Goal: Information Seeking & Learning: Learn about a topic

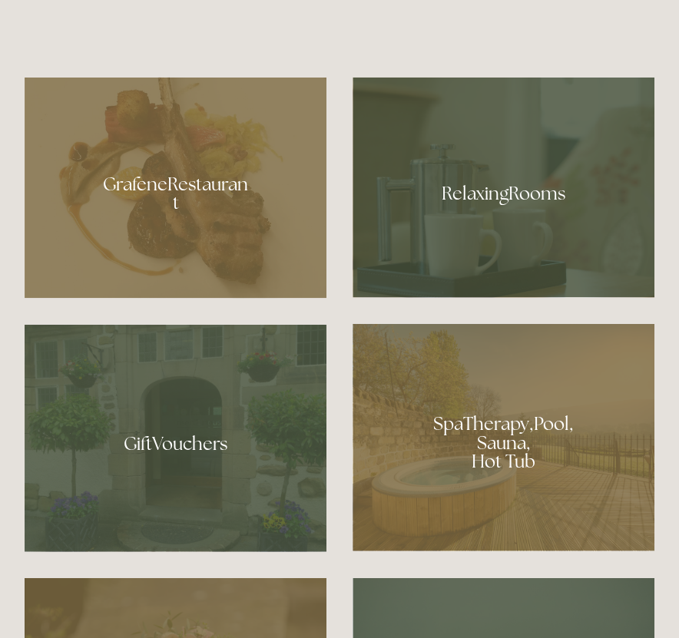
scroll to position [1046, 0]
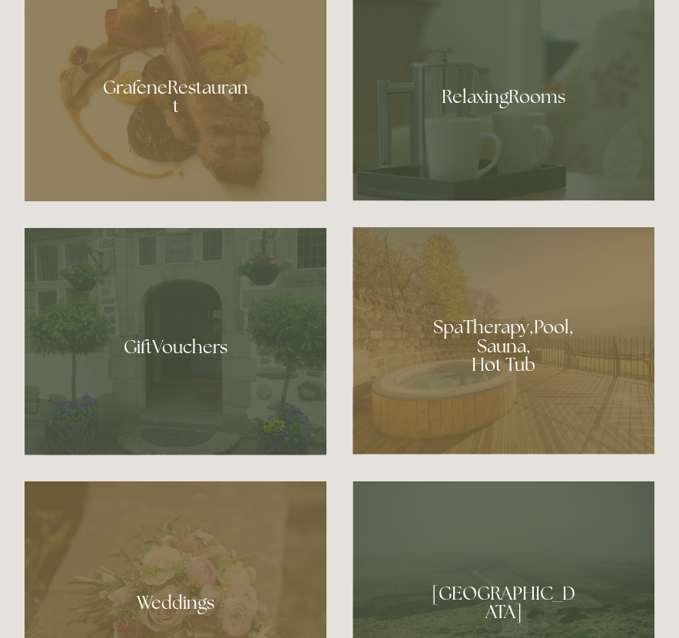
click at [524, 388] on div at bounding box center [503, 340] width 302 height 227
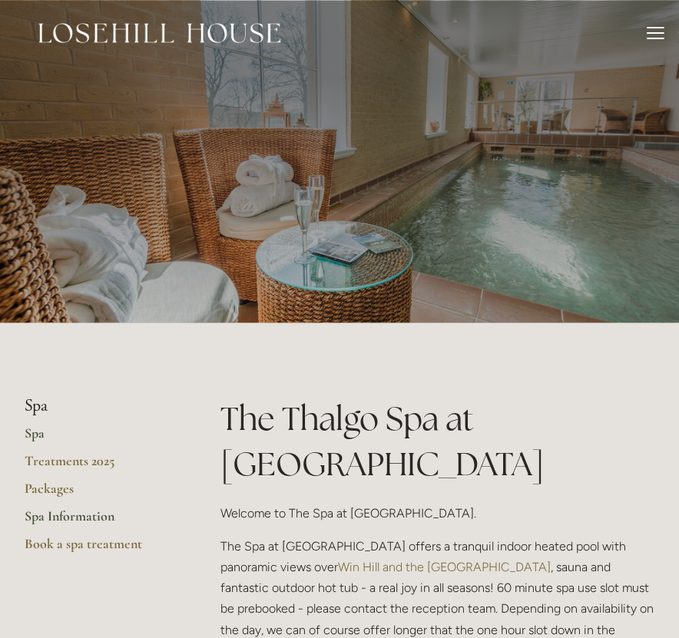
click at [45, 516] on link "Spa Information" at bounding box center [98, 521] width 147 height 28
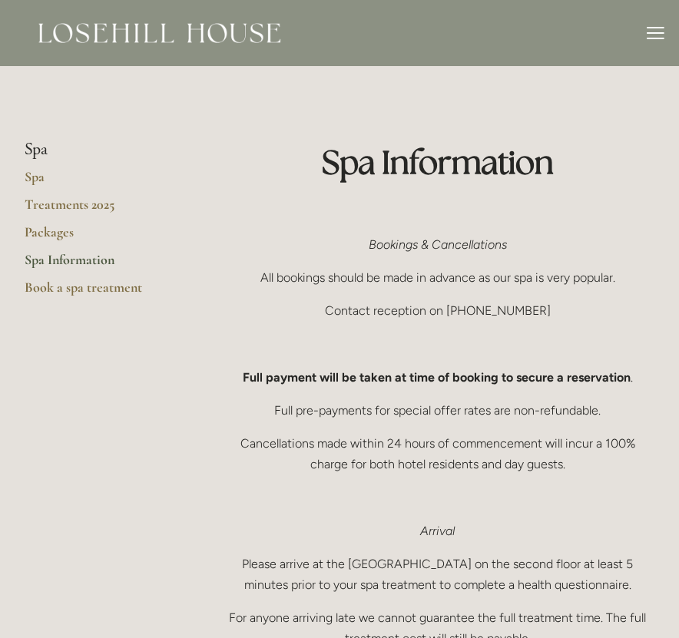
click at [653, 32] on div at bounding box center [654, 33] width 17 height 2
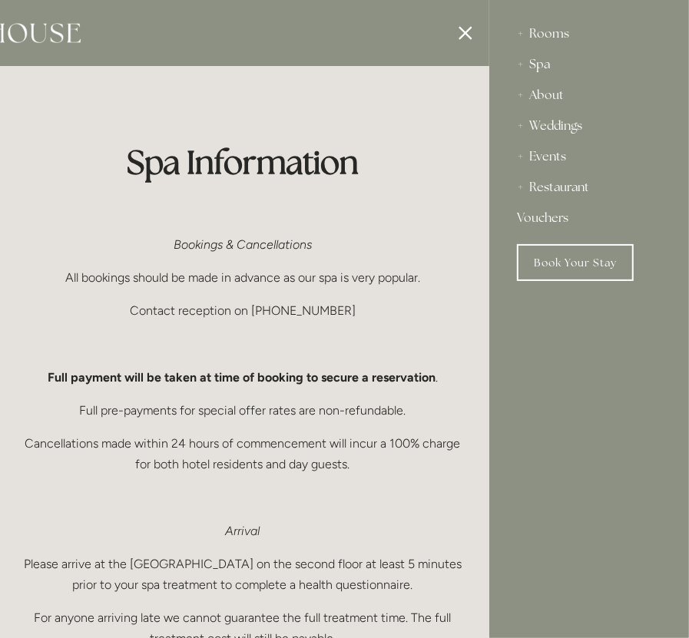
click at [540, 64] on div "Spa" at bounding box center [589, 64] width 144 height 31
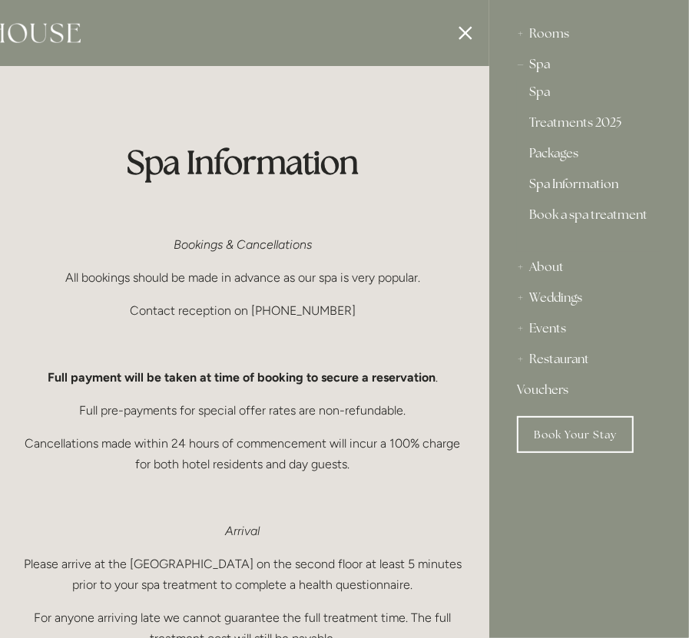
click at [539, 190] on link "Spa Information" at bounding box center [589, 187] width 120 height 18
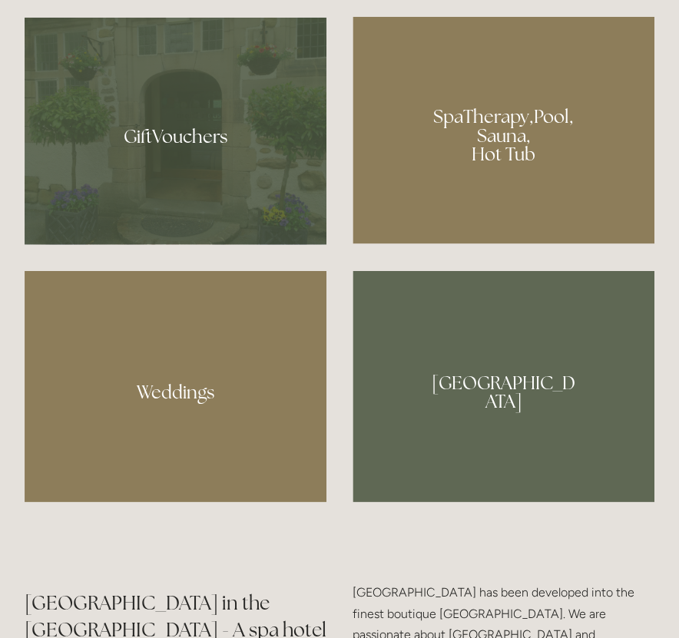
scroll to position [1256, 0]
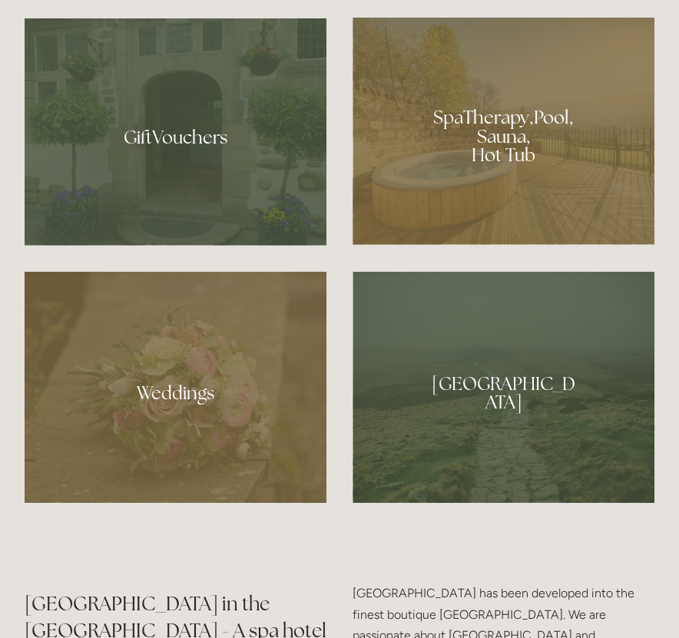
click at [490, 164] on div at bounding box center [503, 131] width 302 height 227
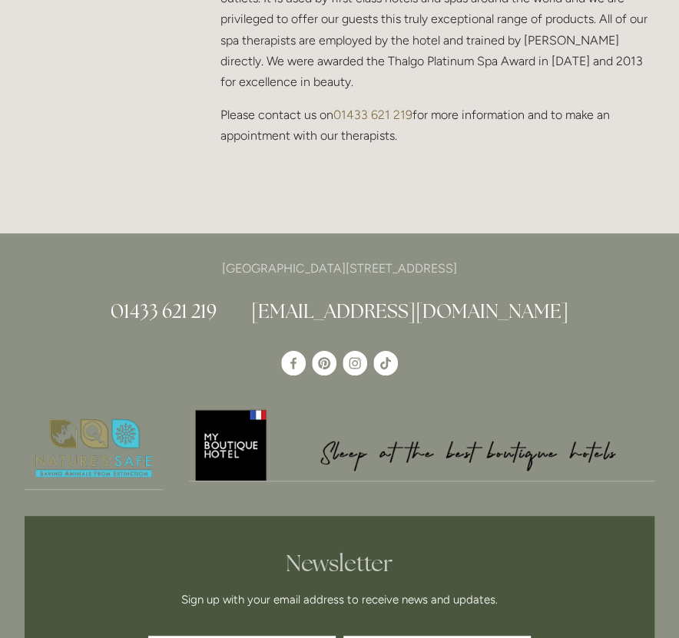
scroll to position [1187, 0]
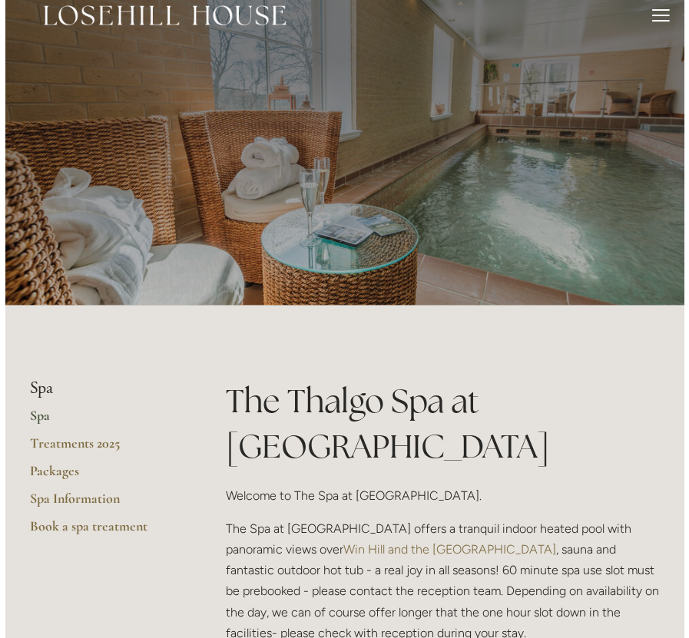
scroll to position [0, 0]
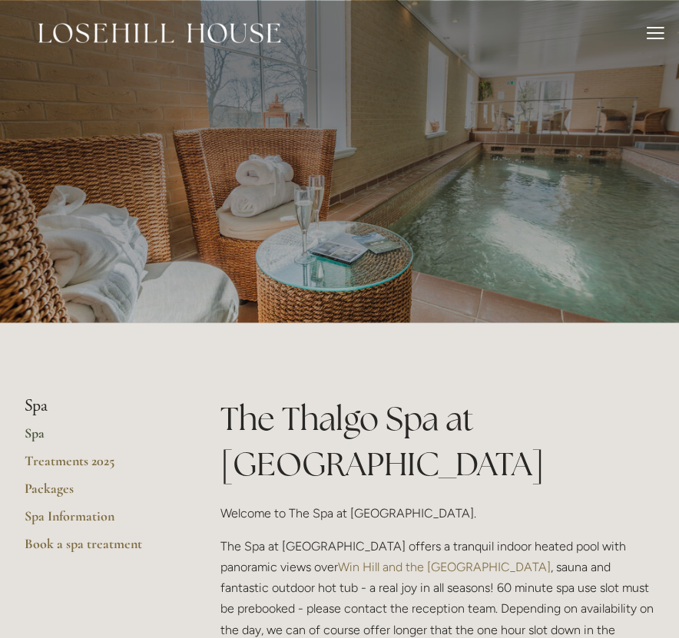
click at [650, 33] on div at bounding box center [654, 33] width 17 height 2
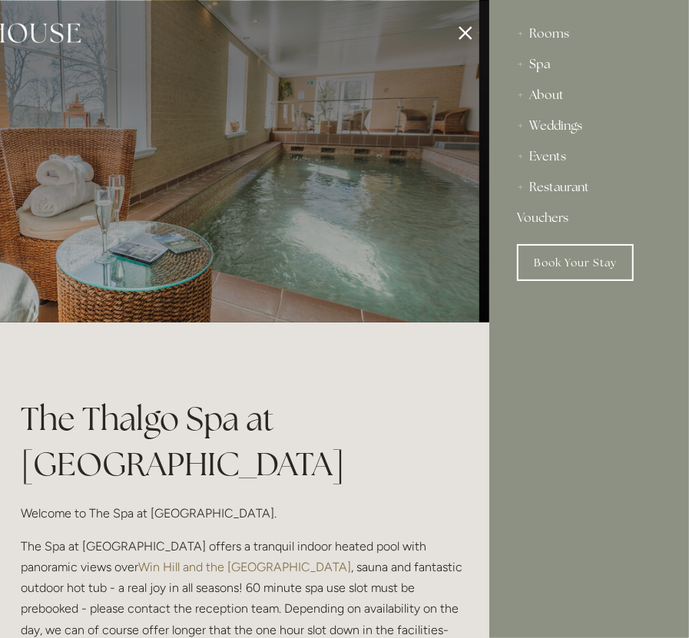
click at [540, 93] on div "About" at bounding box center [589, 95] width 144 height 31
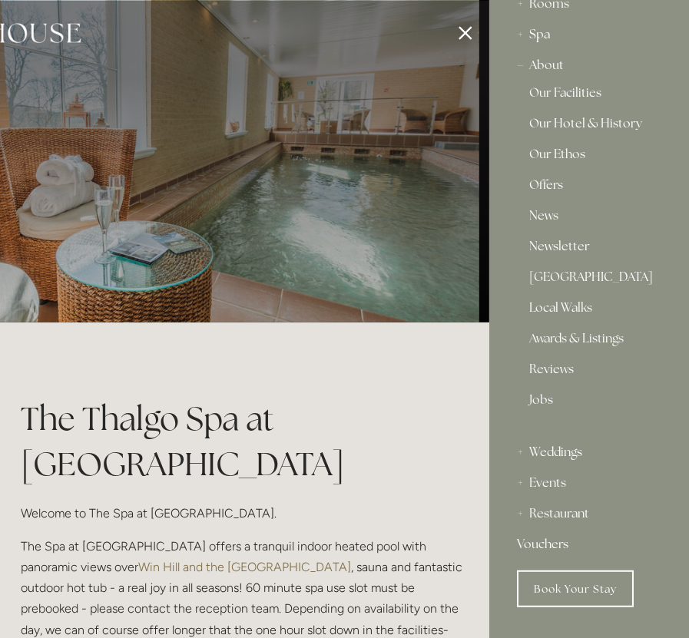
scroll to position [67, 0]
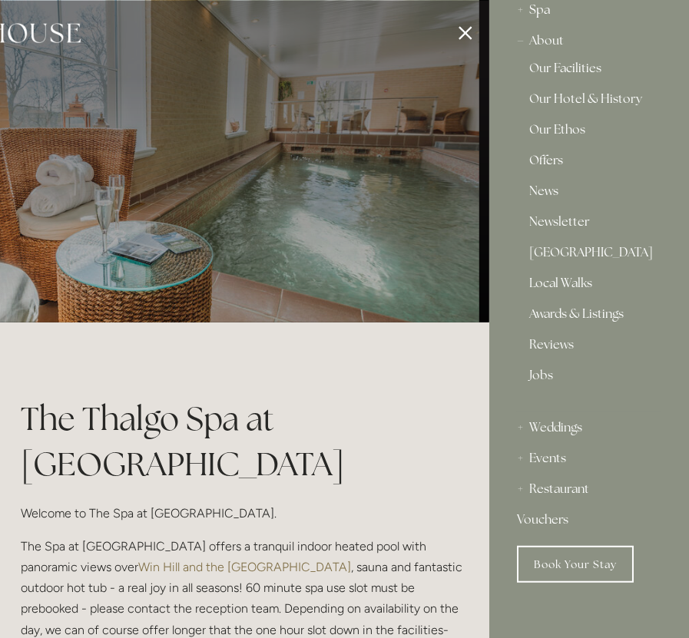
click at [547, 155] on link "Offers" at bounding box center [589, 163] width 120 height 18
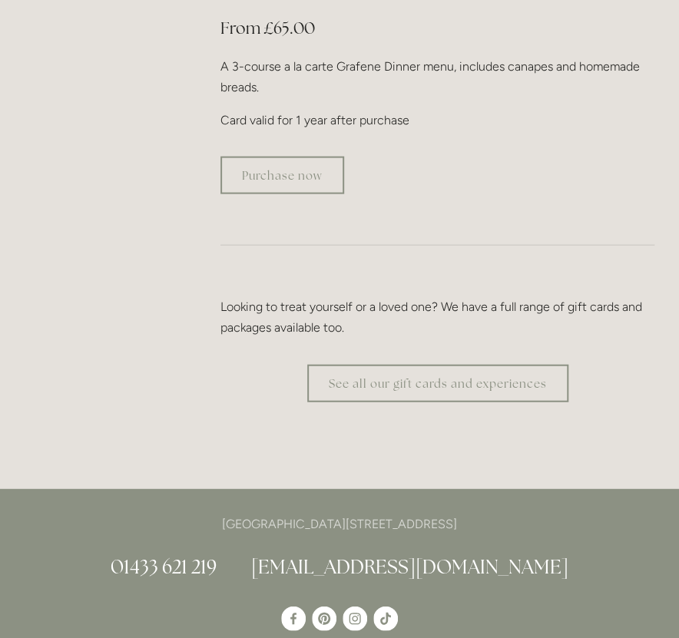
scroll to position [2861, 0]
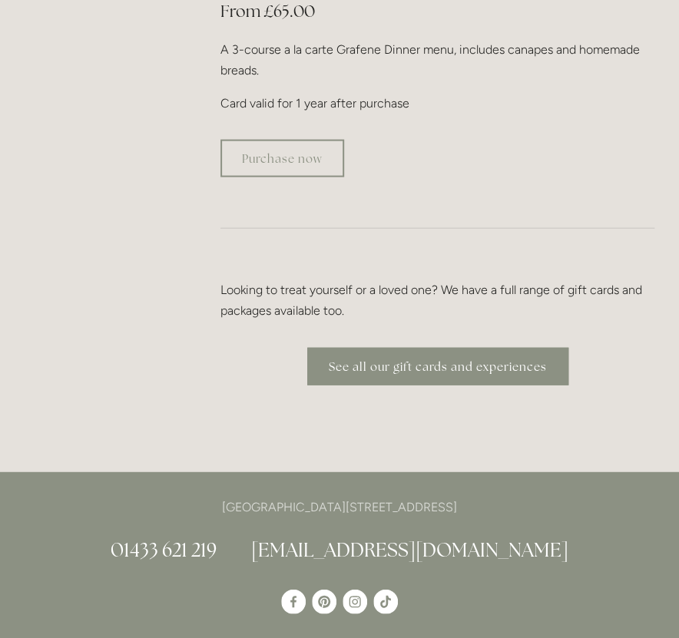
click at [492, 348] on link "See all our gift cards and experiences" at bounding box center [437, 367] width 261 height 38
